Goal: Information Seeking & Learning: Learn about a topic

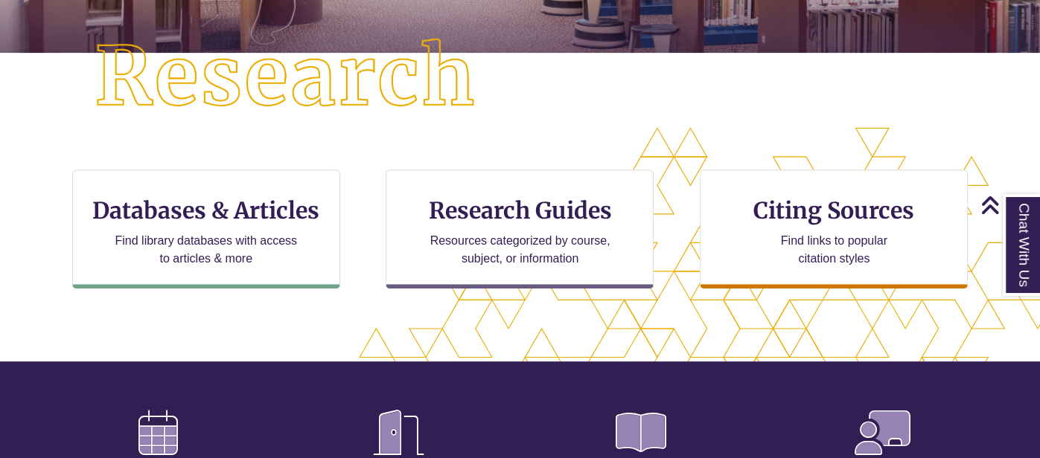
scroll to position [380, 0]
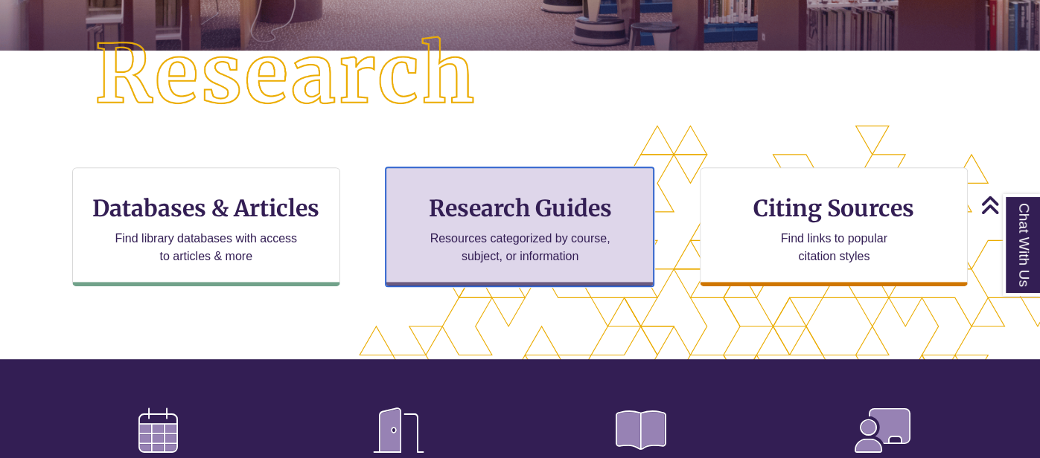
click at [487, 216] on h3 "Research Guides" at bounding box center [519, 208] width 243 height 28
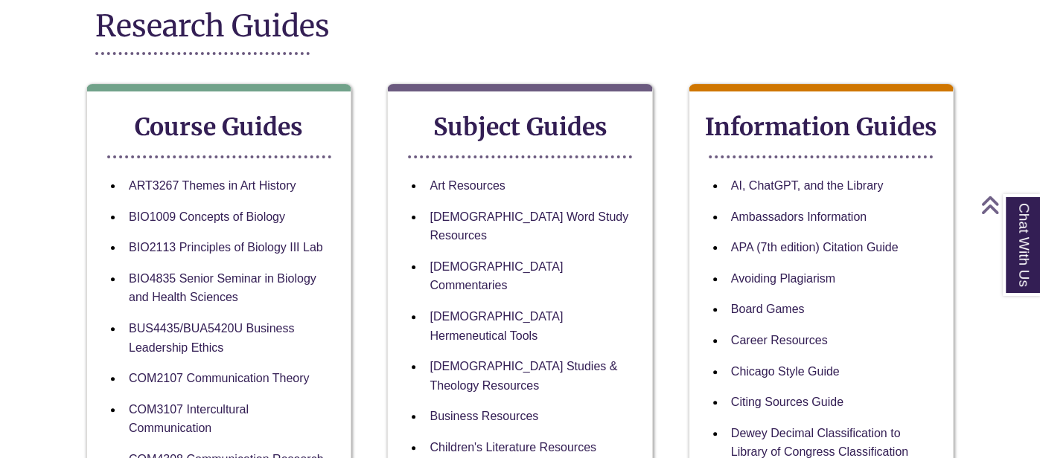
scroll to position [205, 0]
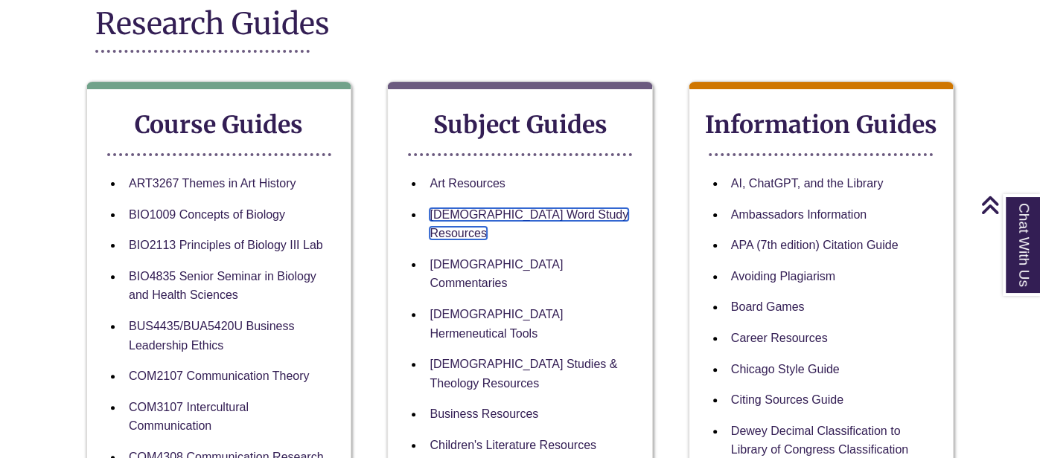
click at [487, 216] on link "[DEMOGRAPHIC_DATA] Word Study Resources" at bounding box center [528, 224] width 199 height 32
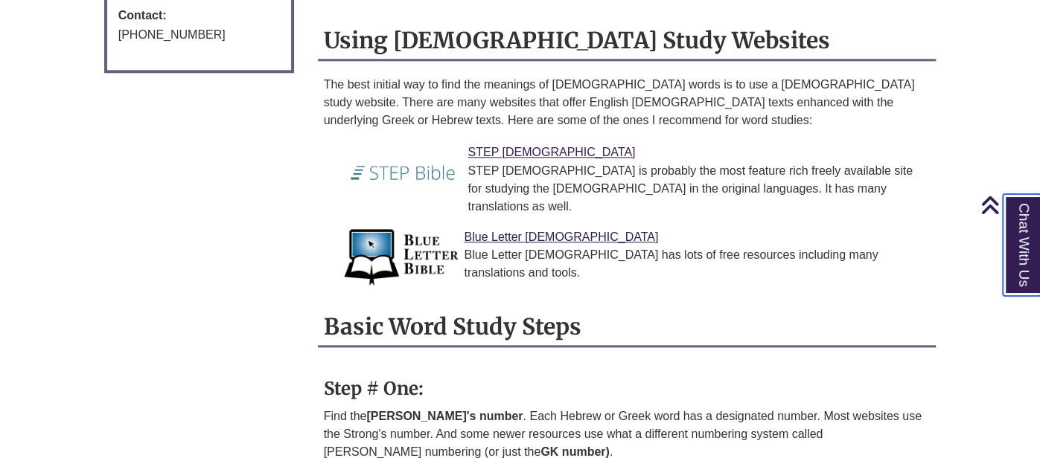
scroll to position [1145, 0]
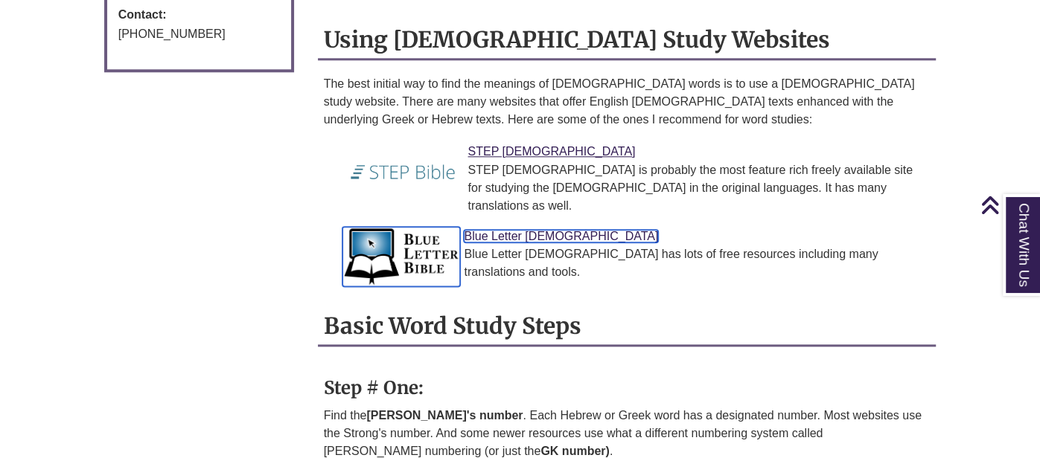
click at [510, 230] on link "Blue Letter Bible" at bounding box center [561, 236] width 194 height 13
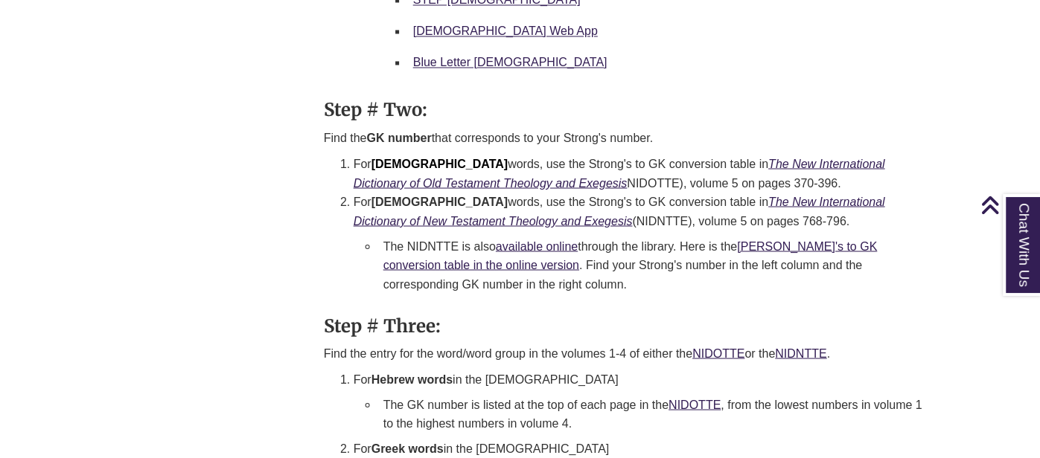
scroll to position [1772, 0]
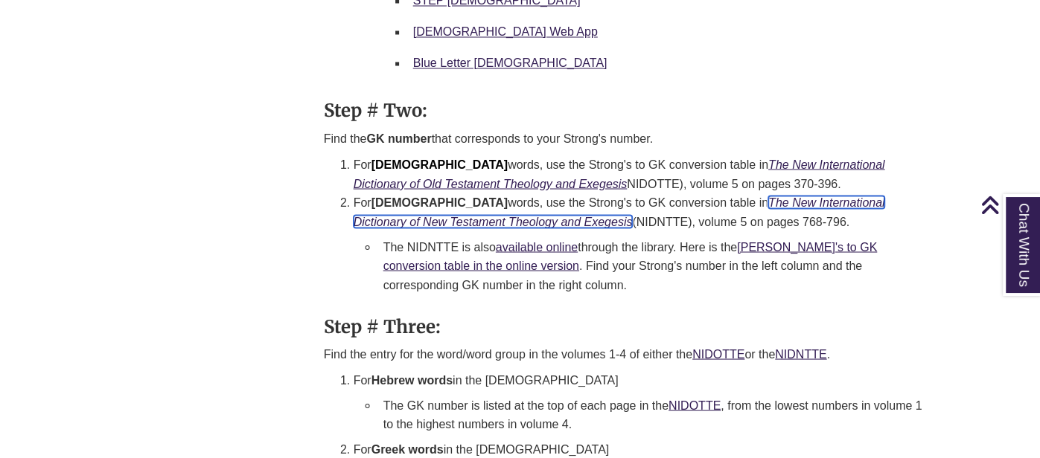
click at [454, 196] on icon "The New International Dictionary of New Testament Theology and Exegesis" at bounding box center [618, 212] width 531 height 32
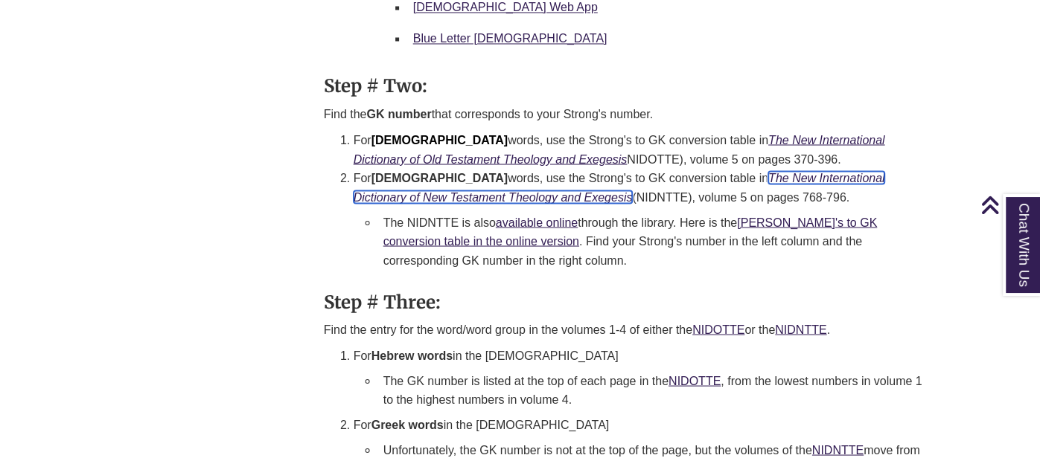
scroll to position [1798, 0]
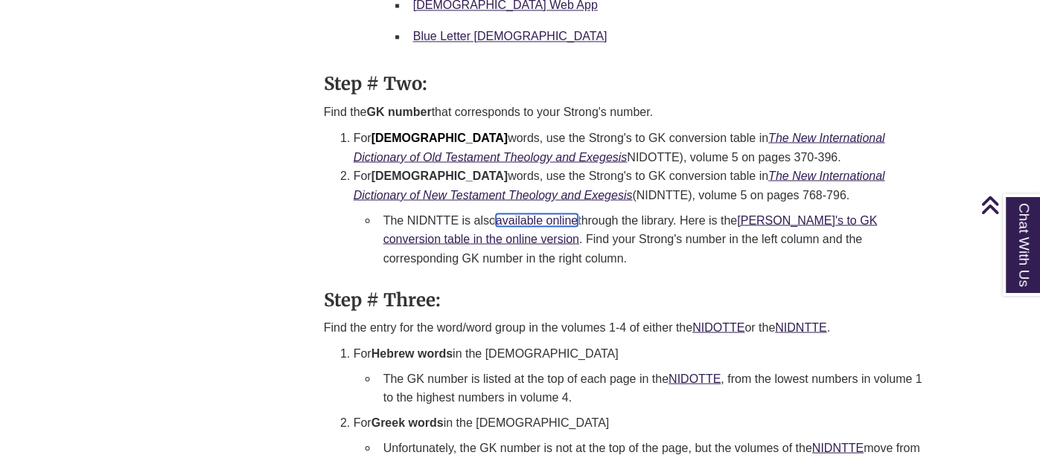
click at [534, 214] on link "available online" at bounding box center [537, 220] width 82 height 13
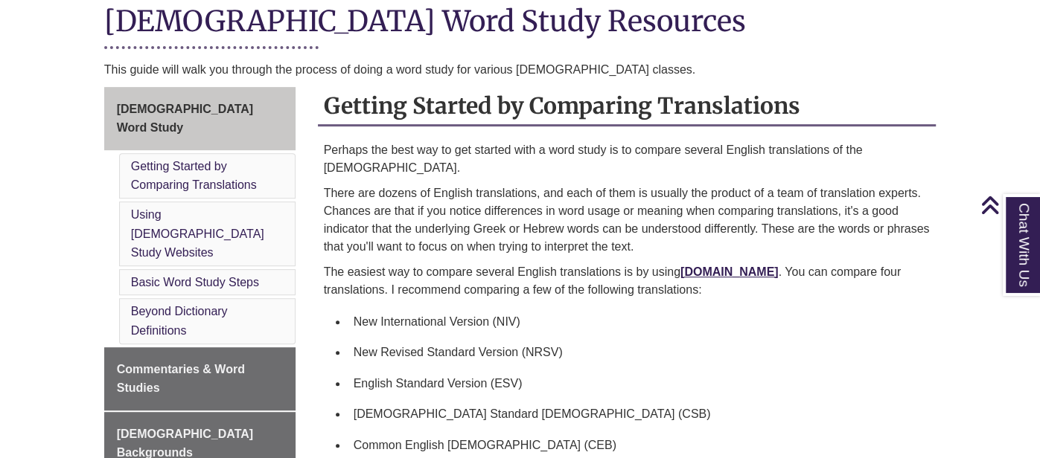
scroll to position [372, 0]
